Goal: Information Seeking & Learning: Learn about a topic

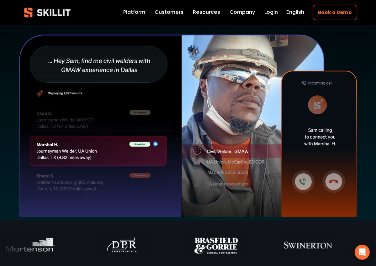
scroll to position [195, 0]
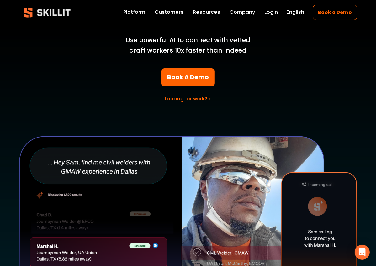
scroll to position [96, 0]
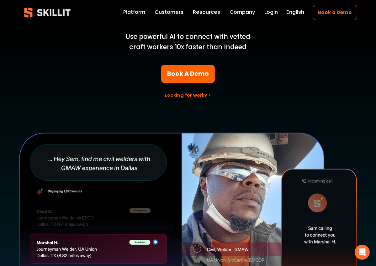
click at [0, 0] on link "Labor Insights" at bounding box center [0, 0] width 0 height 0
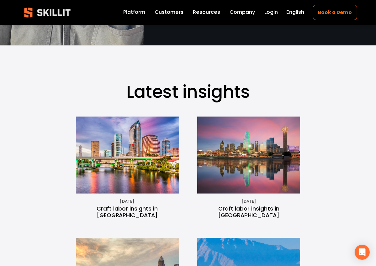
scroll to position [255, 0]
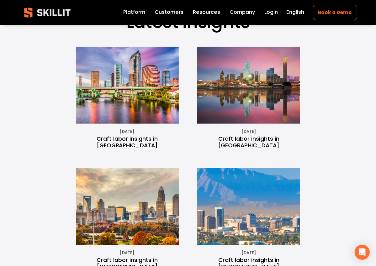
click at [137, 91] on img at bounding box center [127, 85] width 137 height 77
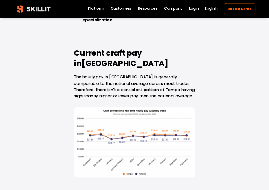
scroll to position [877, 0]
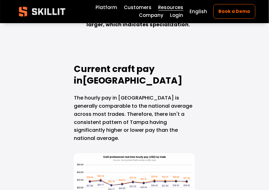
scroll to position [961, 0]
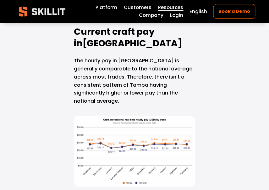
click at [148, 116] on div at bounding box center [134, 151] width 121 height 71
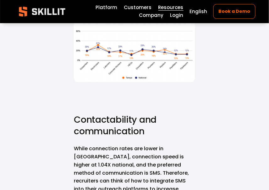
scroll to position [3905, 0]
